Goal: Task Accomplishment & Management: Manage account settings

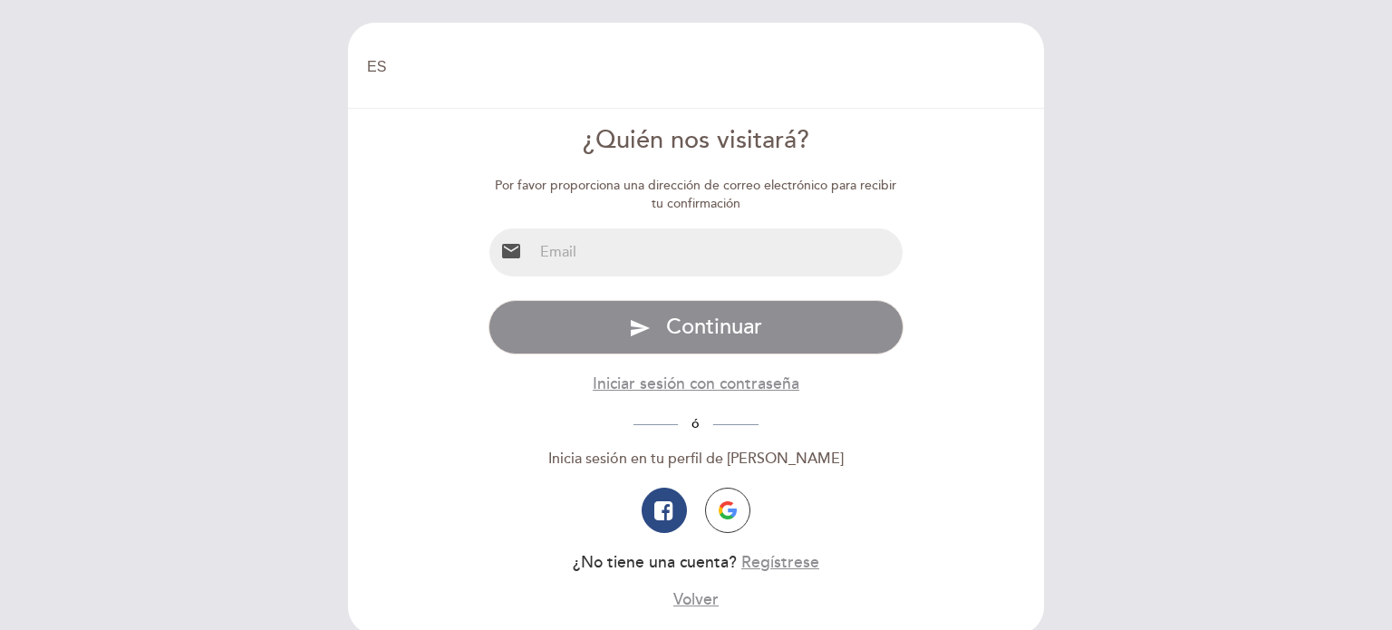
select select "es"
click at [621, 253] on input "email" at bounding box center [718, 252] width 371 height 48
type input "[EMAIL_ADDRESS][DOMAIN_NAME]"
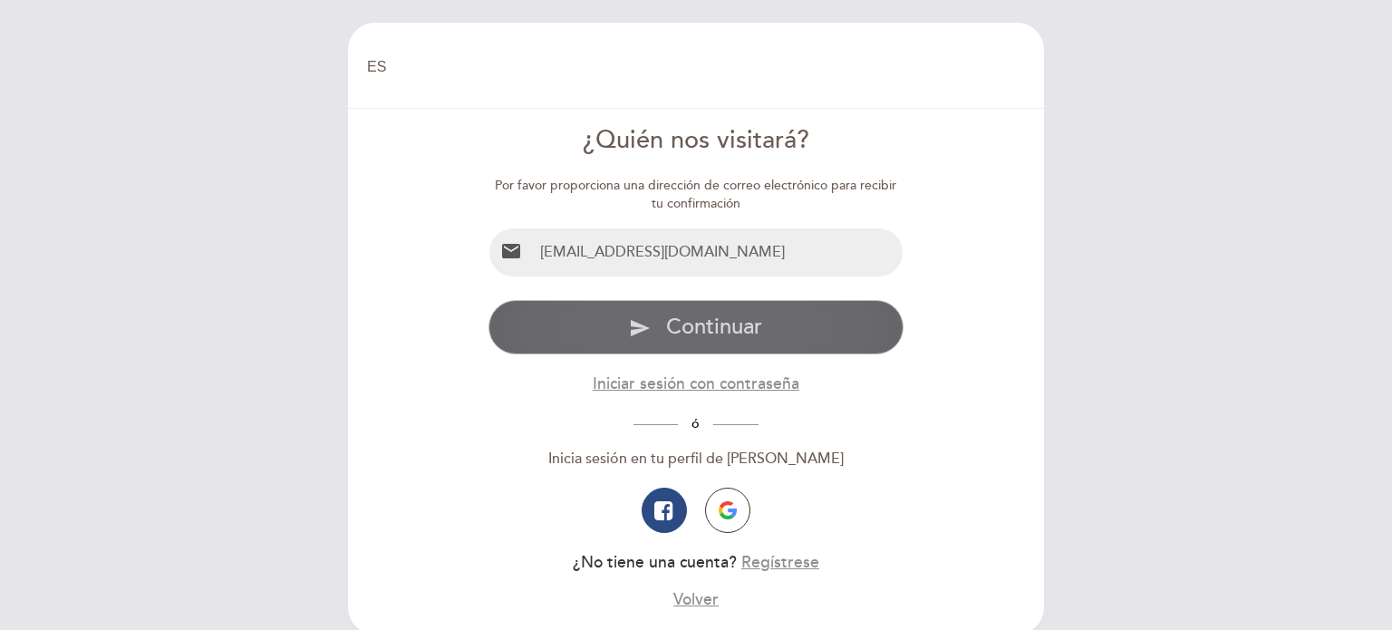
click at [671, 316] on span "Continuar" at bounding box center [714, 326] width 96 height 26
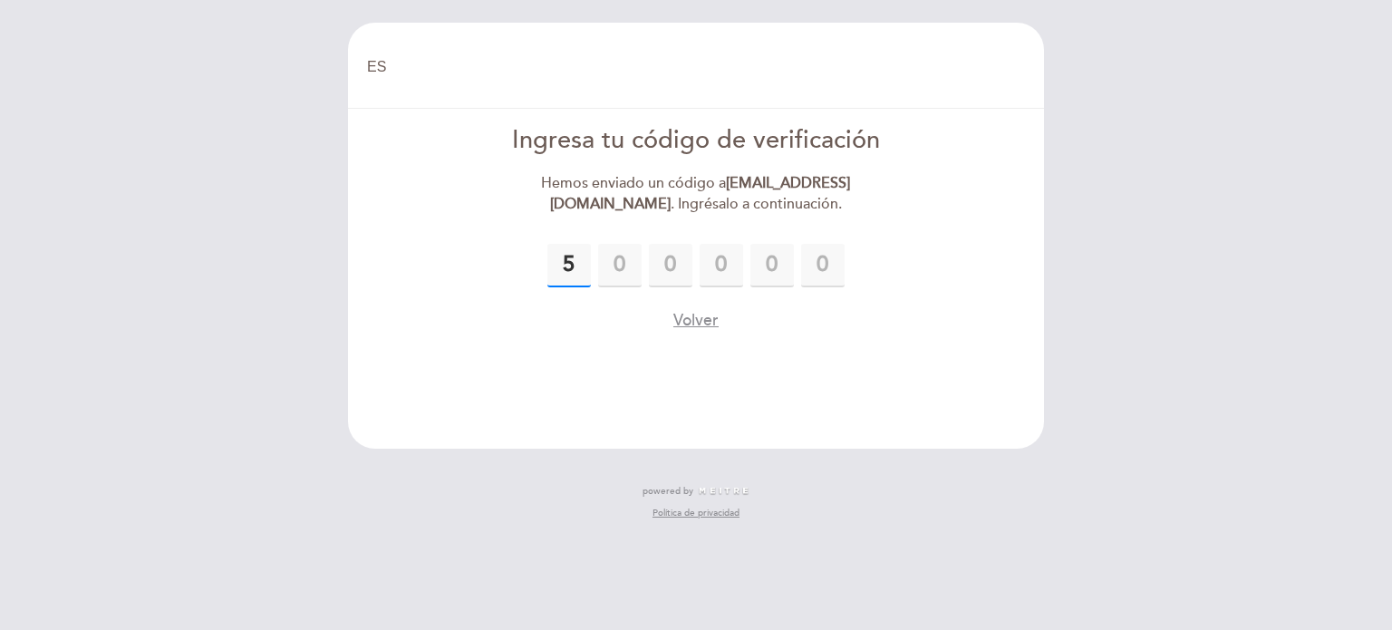
type input "5"
type input "6"
type input "1"
type input "0"
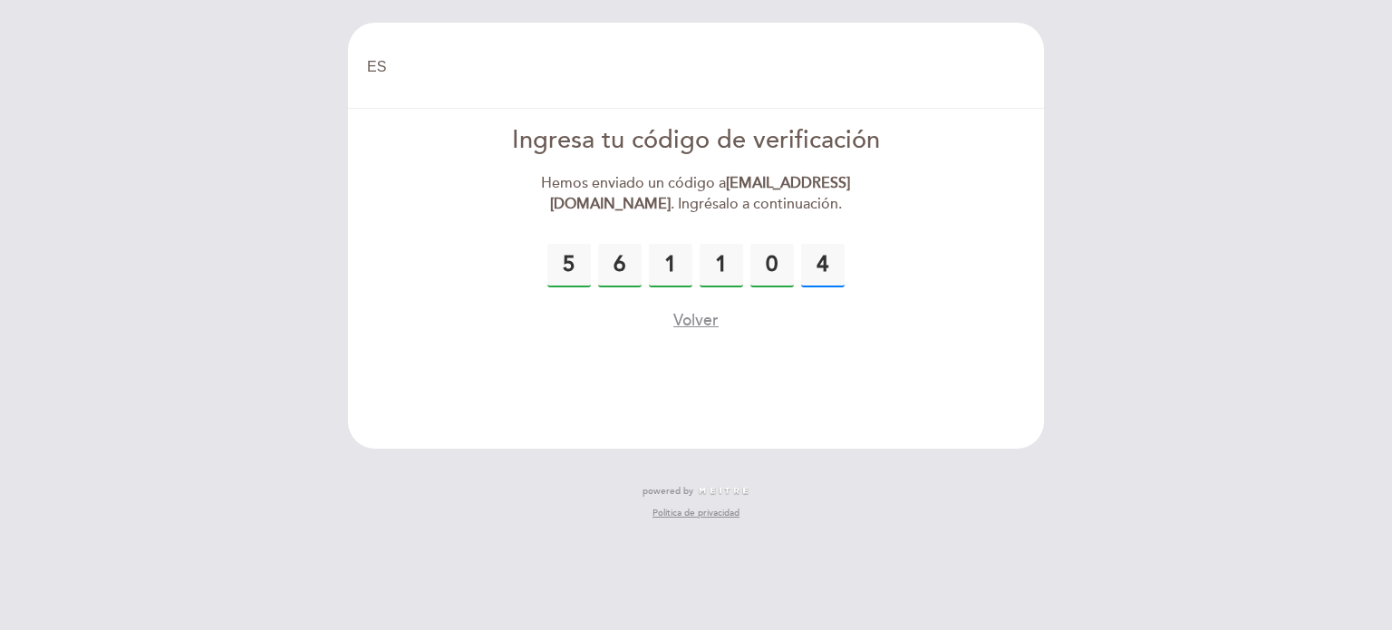
type input "4"
